Goal: Transaction & Acquisition: Purchase product/service

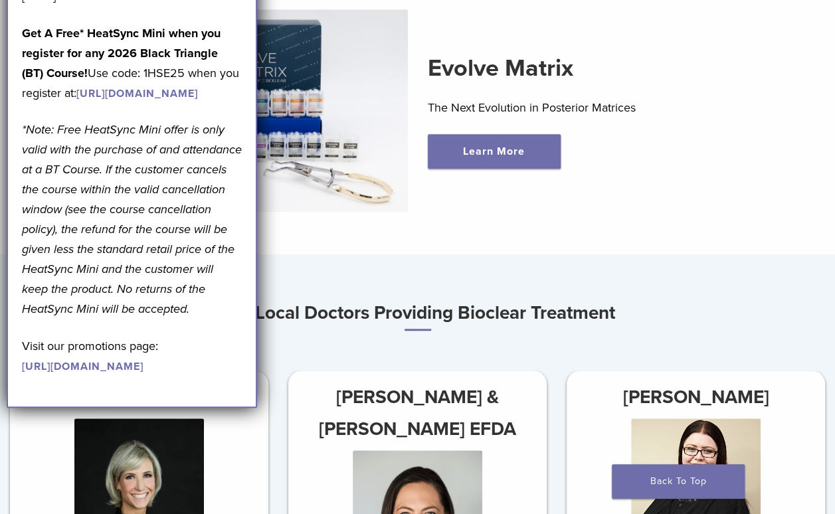
scroll to position [439, 0]
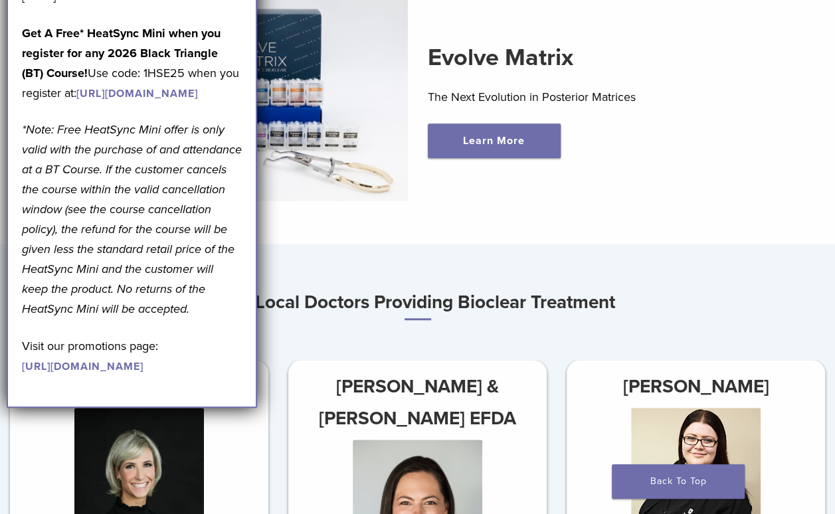
click at [800, 115] on div "Evolve Matrix The Next Evolution in Posterior Matrices Learn More" at bounding box center [418, 100] width 792 height 266
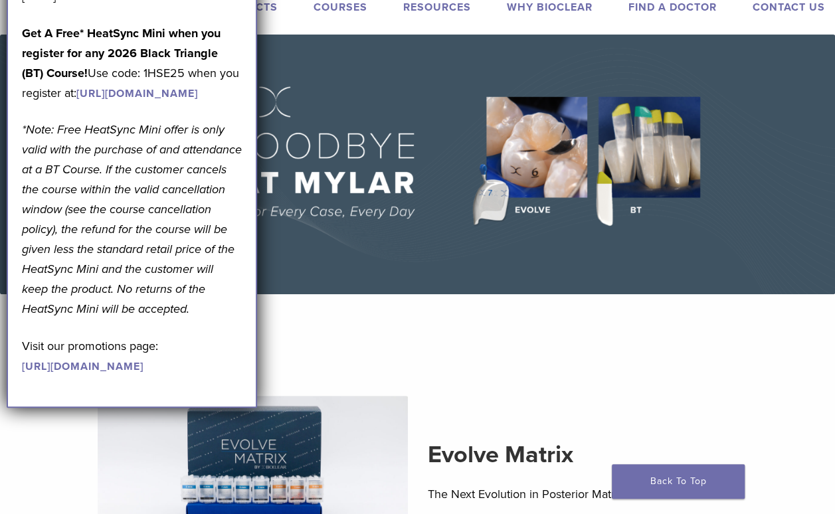
scroll to position [0, 0]
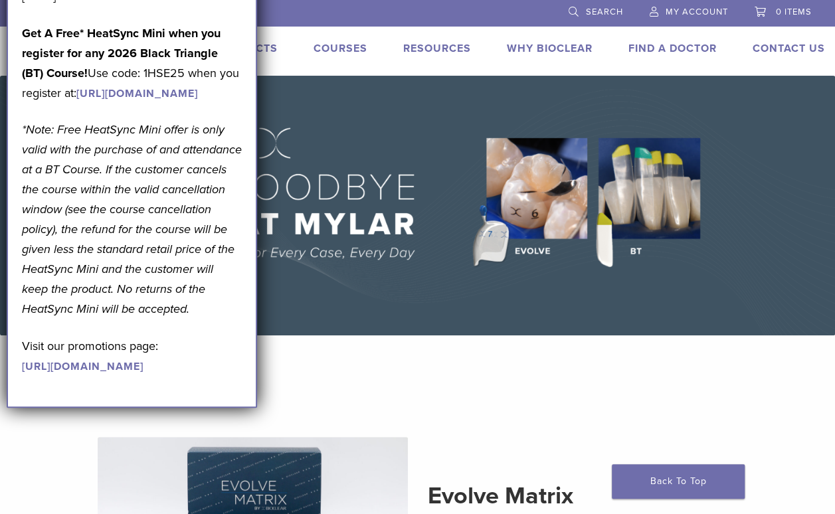
click at [625, 407] on section "Evolve Matrix The Next Evolution in Posterior Matrices Learn More" at bounding box center [417, 517] width 855 height 330
click at [272, 54] on link "Products" at bounding box center [247, 48] width 62 height 13
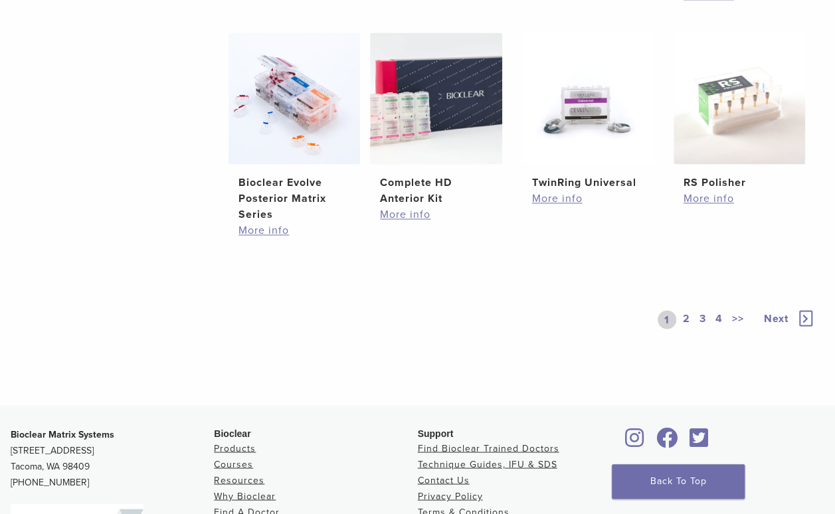
scroll to position [939, 0]
click at [681, 320] on link "2" at bounding box center [687, 319] width 13 height 19
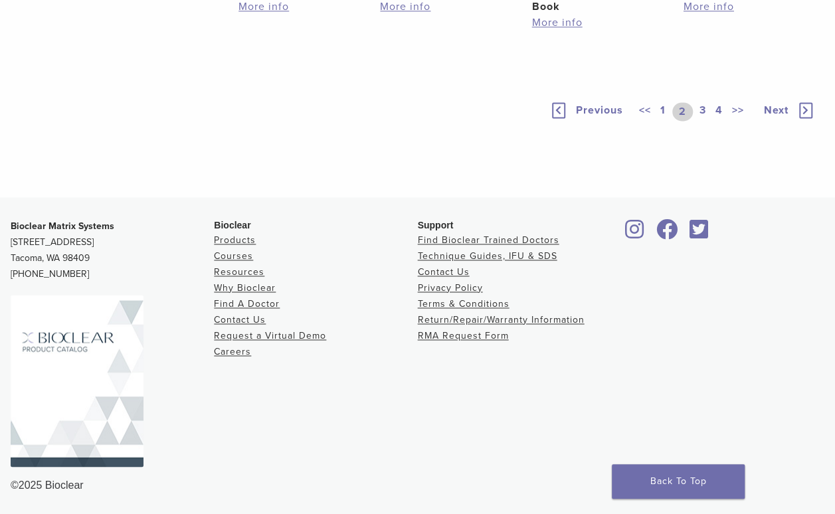
scroll to position [875, 0]
click at [703, 121] on link "3" at bounding box center [703, 111] width 12 height 19
click at [716, 121] on link "4" at bounding box center [719, 111] width 13 height 19
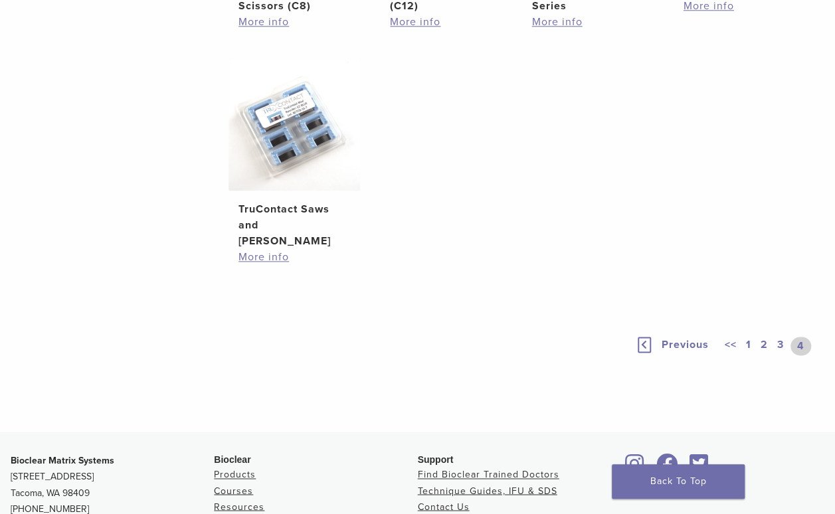
scroll to position [770, 0]
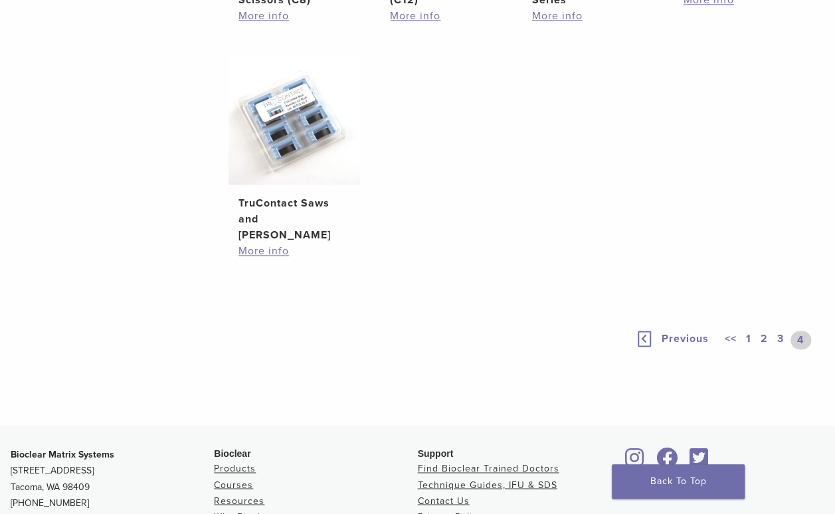
click at [297, 185] on img at bounding box center [295, 119] width 132 height 132
